Goal: Navigation & Orientation: Understand site structure

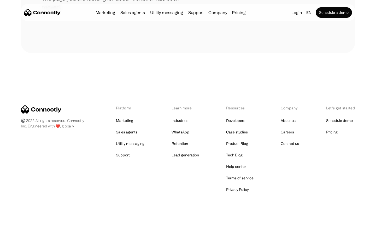
scroll to position [95, 0]
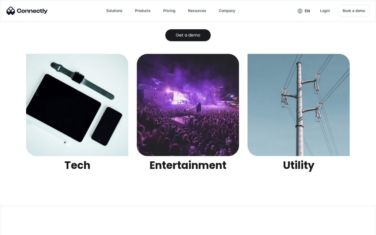
scroll to position [1647, 0]
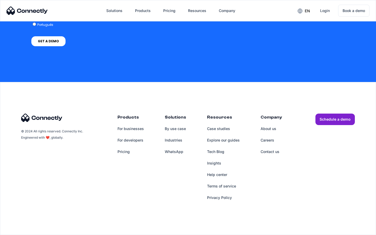
scroll to position [1517, 0]
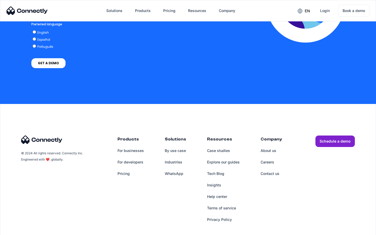
scroll to position [1062, 0]
